Goal: Find specific page/section: Find specific page/section

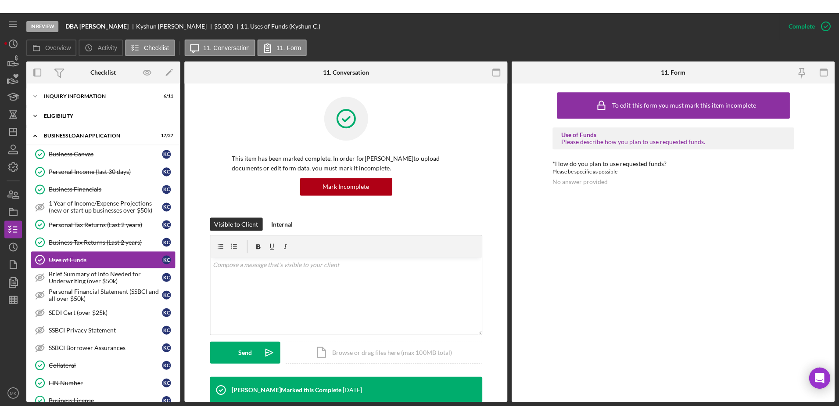
scroll to position [212, 0]
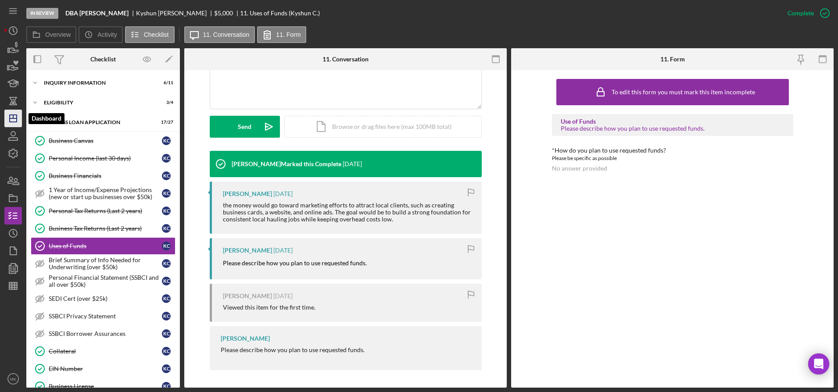
click at [12, 119] on icon "Icon/Dashboard" at bounding box center [13, 119] width 22 height 22
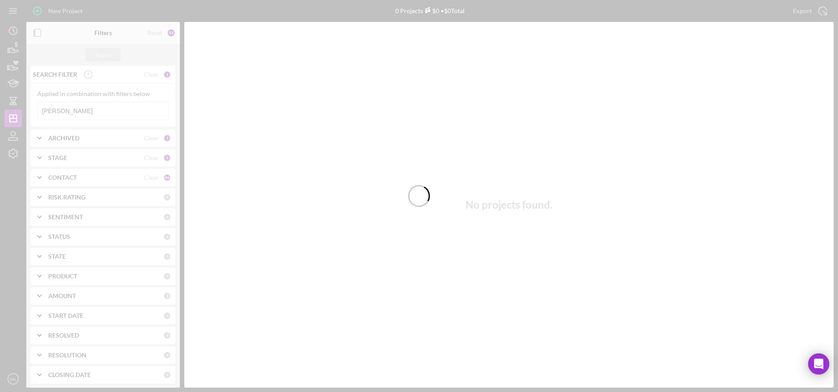
click at [88, 112] on div at bounding box center [419, 196] width 838 height 392
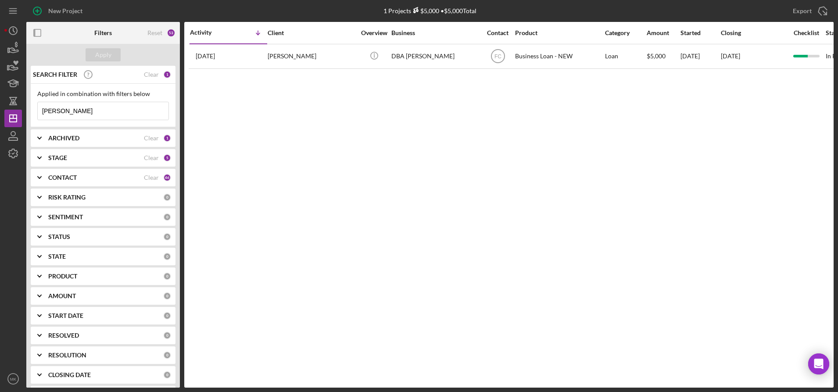
drag, startPoint x: 109, startPoint y: 120, endPoint x: 30, endPoint y: 113, distance: 78.9
click at [30, 113] on div "SEARCH FILTER Clear 1 Applied in combination with filters below [PERSON_NAME] I…" at bounding box center [103, 227] width 154 height 322
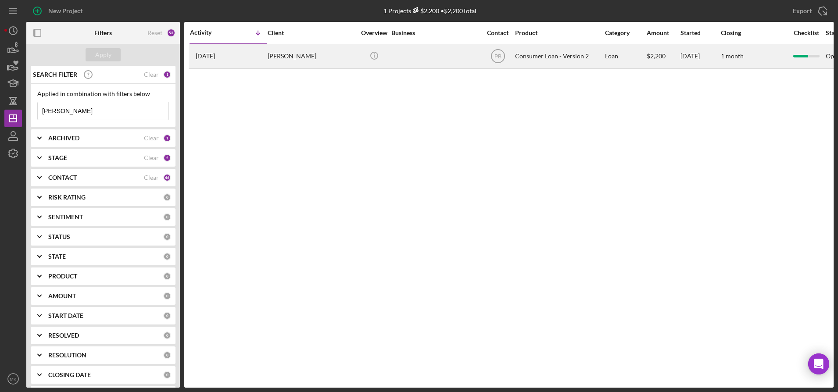
type input "[PERSON_NAME]"
click at [313, 67] on div "[PERSON_NAME]" at bounding box center [312, 56] width 88 height 23
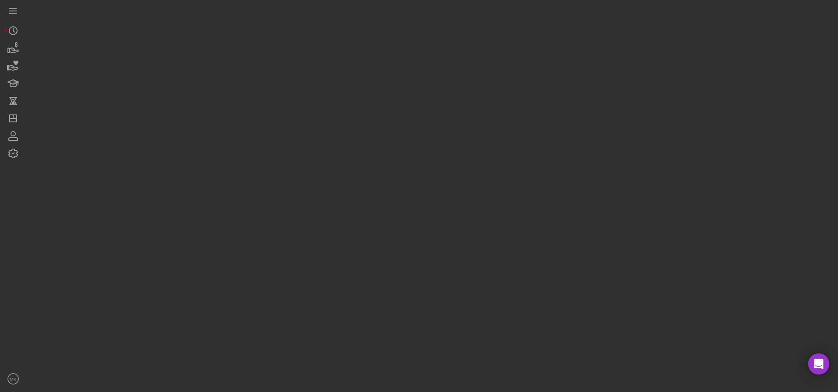
click at [313, 67] on div at bounding box center [430, 194] width 808 height 388
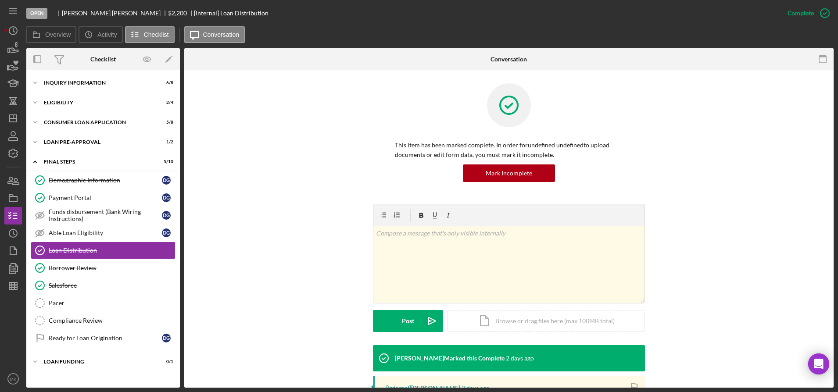
drag, startPoint x: 313, startPoint y: 67, endPoint x: 267, endPoint y: 77, distance: 46.9
click at [267, 77] on div "This item has been marked complete. In order for undefined undefined to upload …" at bounding box center [509, 302] width 650 height 465
click at [14, 112] on icon "Icon/Dashboard" at bounding box center [13, 119] width 22 height 22
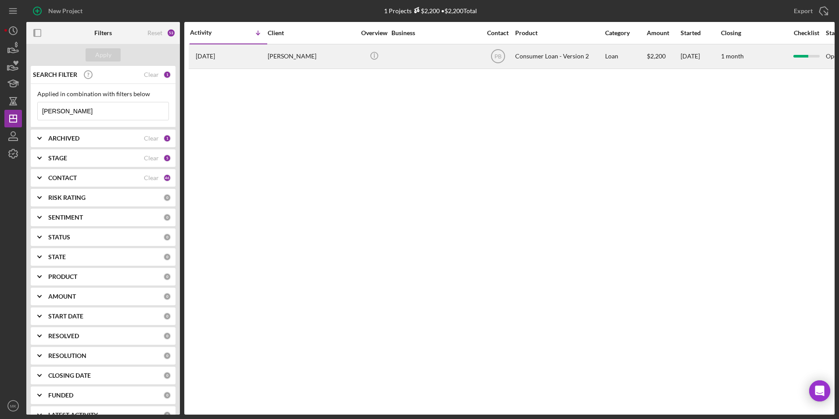
click at [266, 53] on div "[DATE] [PERSON_NAME]" at bounding box center [228, 56] width 77 height 23
